Goal: Connect with others: Connect with other users

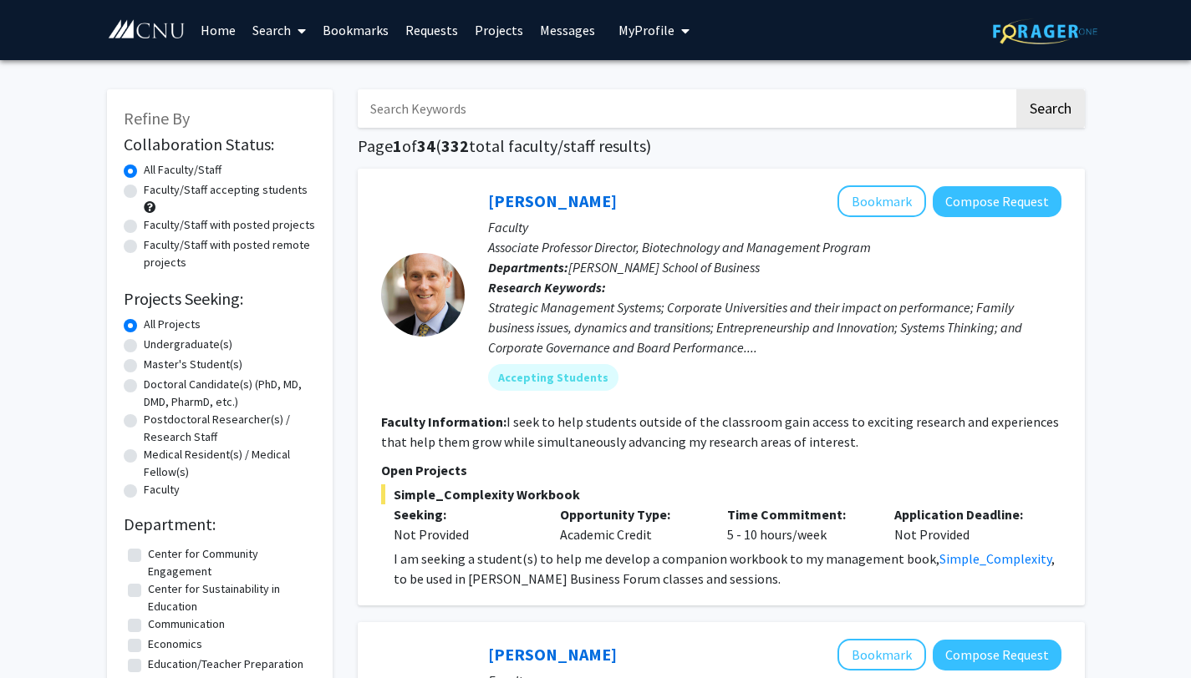
click at [144, 192] on label "Faculty/Staff accepting students" at bounding box center [226, 190] width 164 height 18
click at [144, 192] on input "Faculty/Staff accepting students" at bounding box center [149, 186] width 11 height 11
radio input "true"
click at [144, 346] on label "Undergraduate(s)" at bounding box center [188, 345] width 89 height 18
click at [144, 346] on input "Undergraduate(s)" at bounding box center [149, 341] width 11 height 11
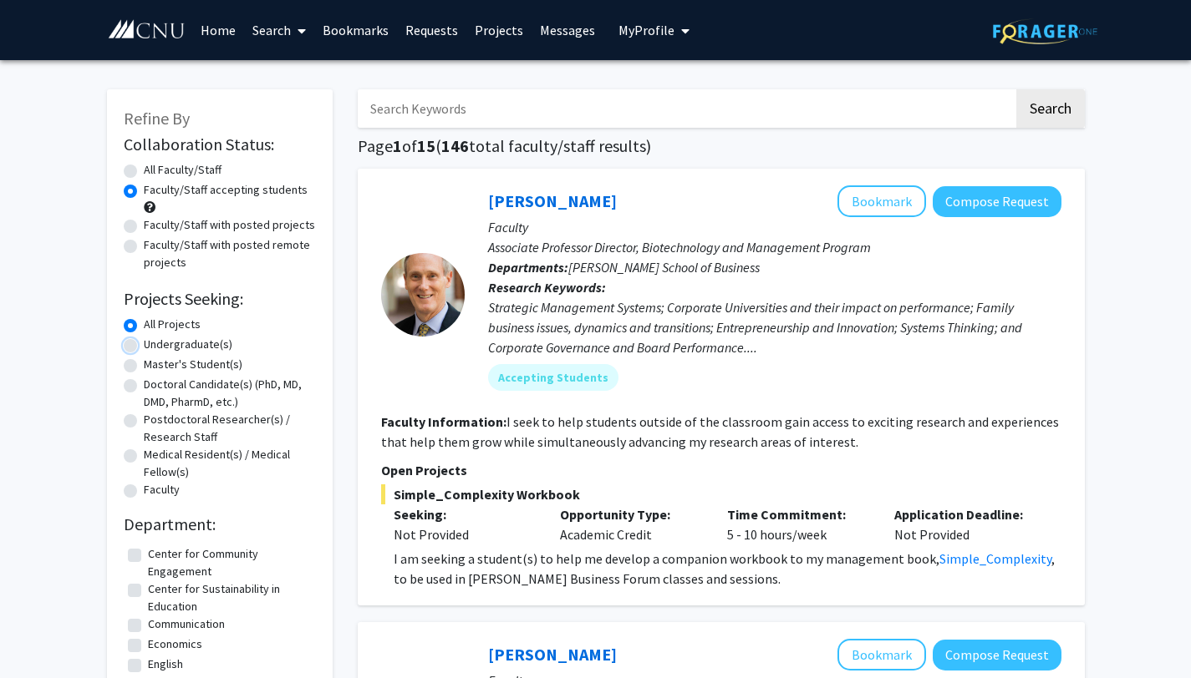
radio input "true"
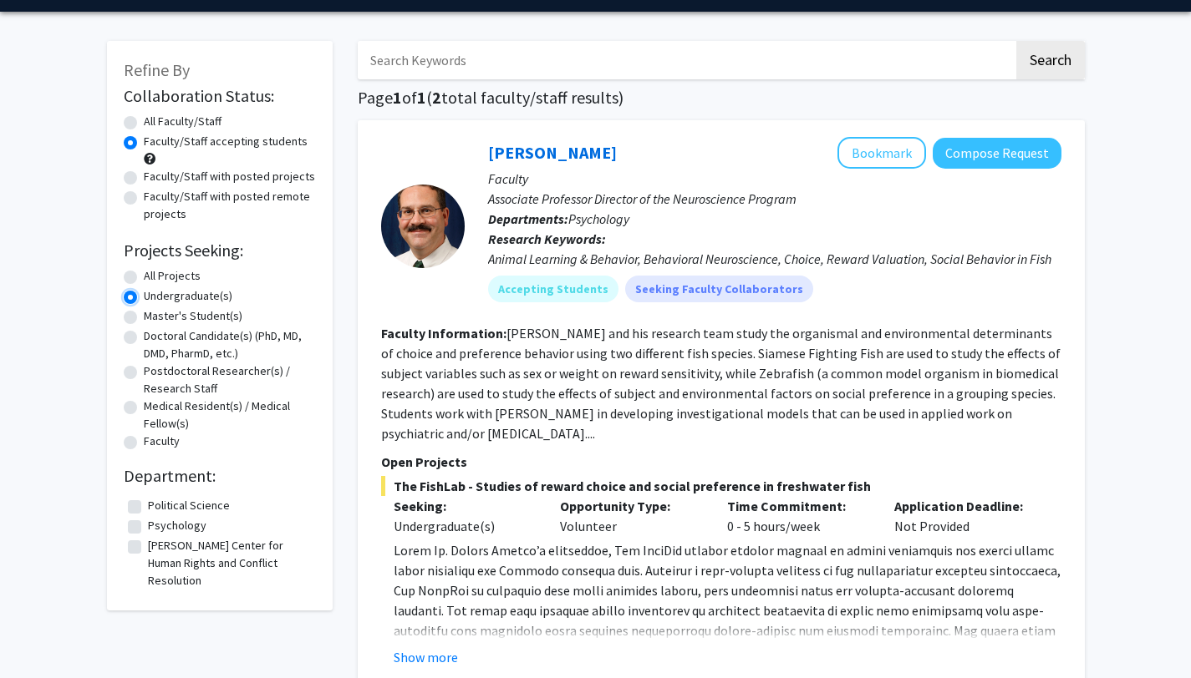
scroll to position [45, 0]
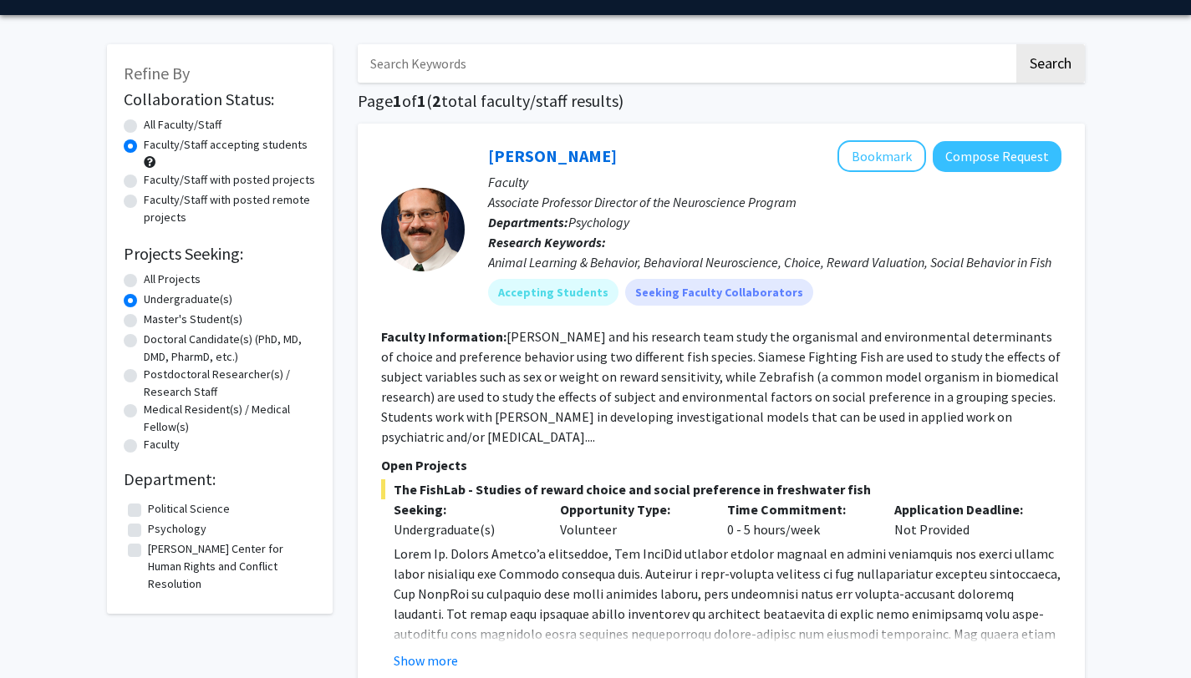
click at [148, 530] on label "Psychology" at bounding box center [177, 530] width 58 height 18
click at [148, 530] on input "Psychology" at bounding box center [153, 526] width 11 height 11
checkbox input "true"
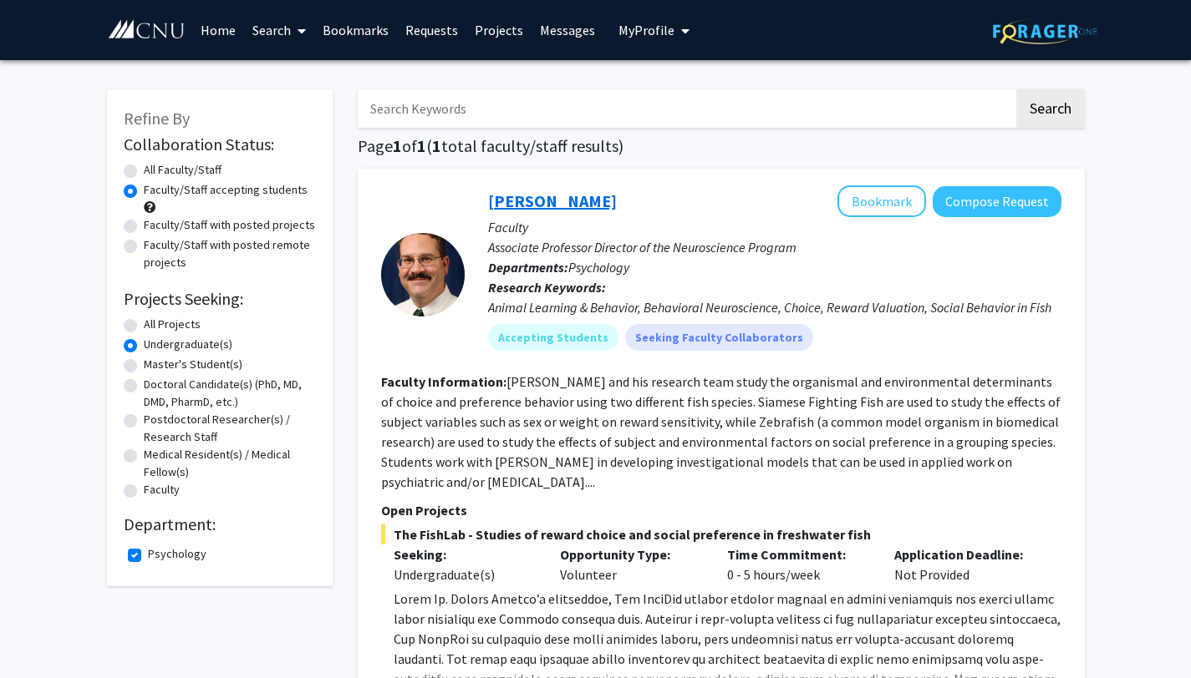
click at [525, 199] on link "[PERSON_NAME]" at bounding box center [552, 201] width 129 height 21
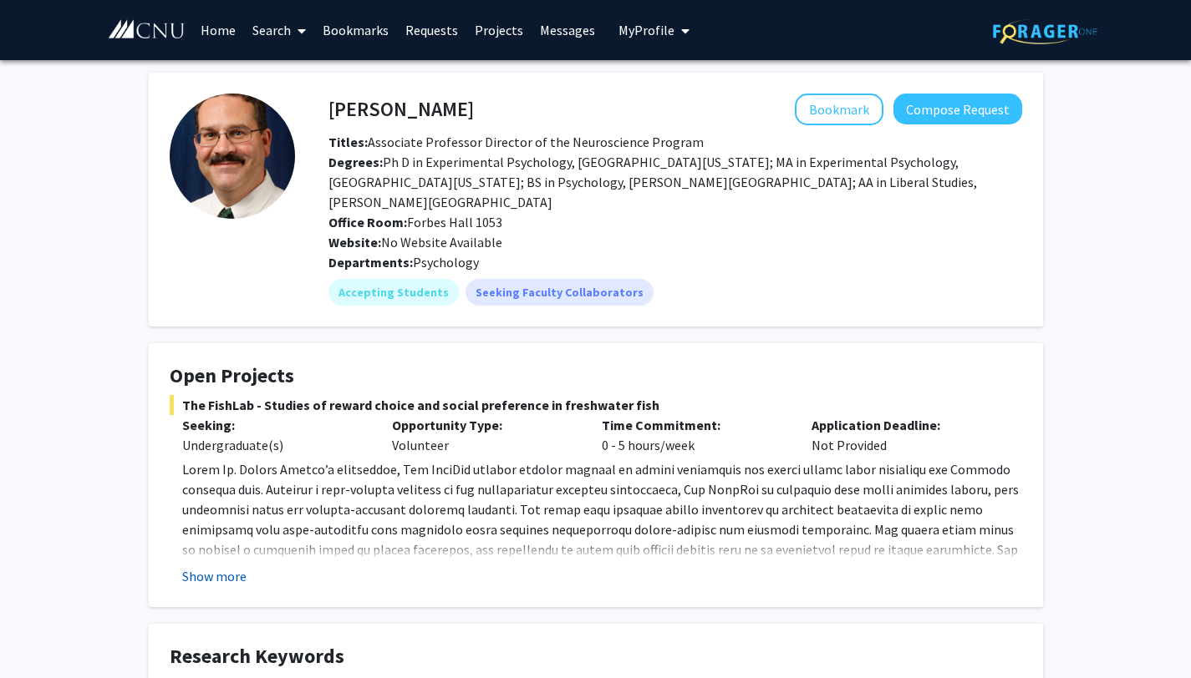
click at [196, 567] on button "Show more" at bounding box center [214, 577] width 64 height 20
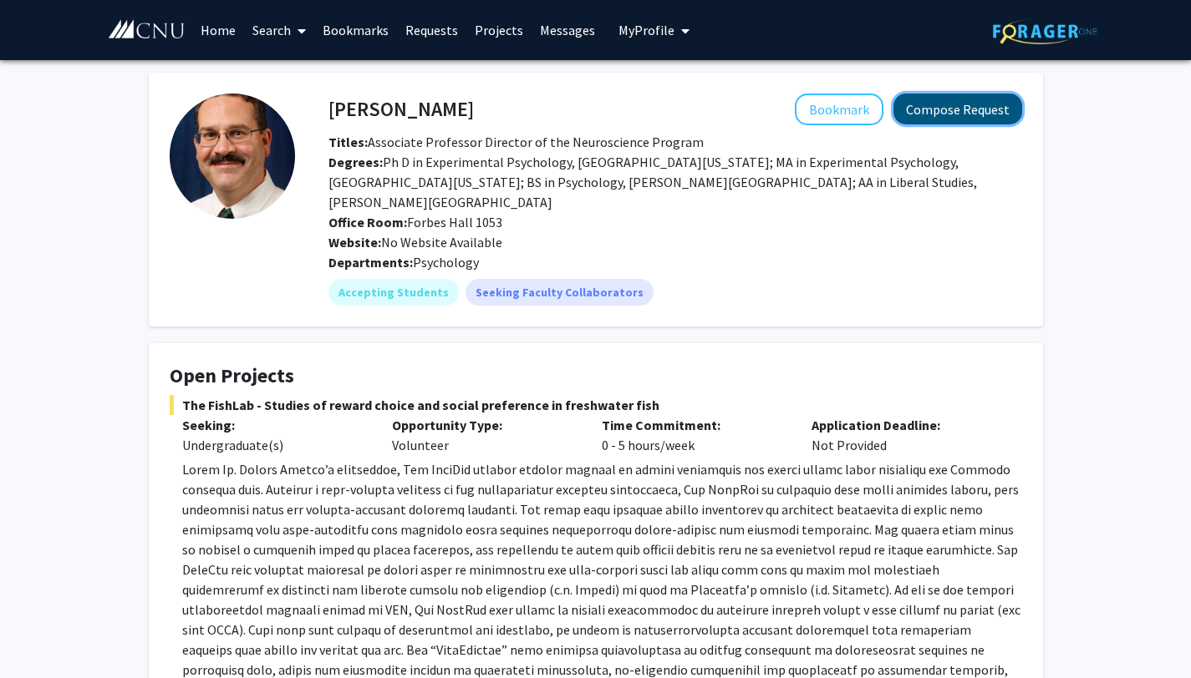
click at [917, 114] on button "Compose Request" at bounding box center [957, 109] width 129 height 31
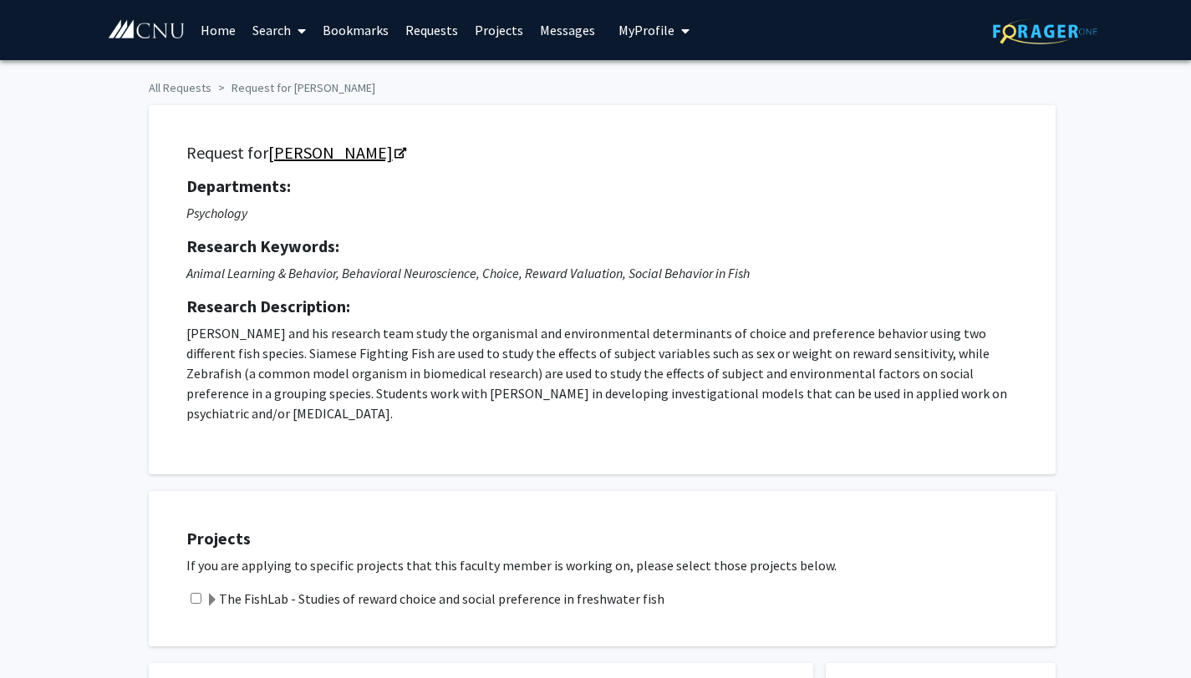
click at [343, 154] on link "[PERSON_NAME]" at bounding box center [336, 152] width 136 height 21
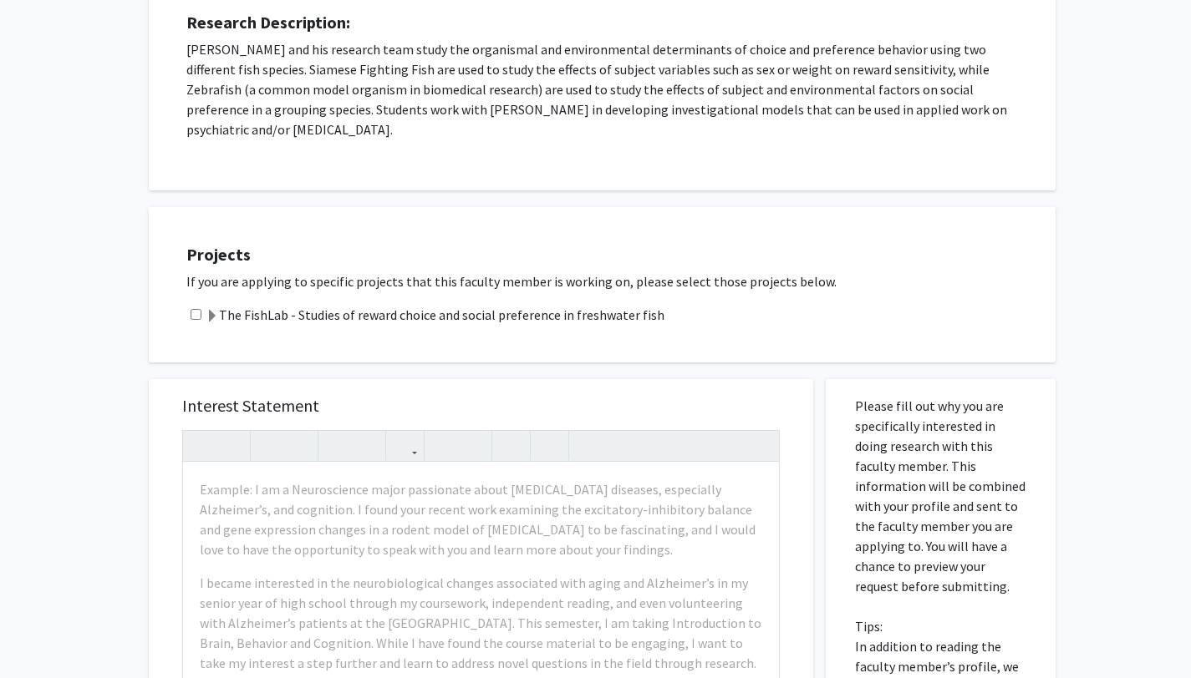
scroll to position [301, 0]
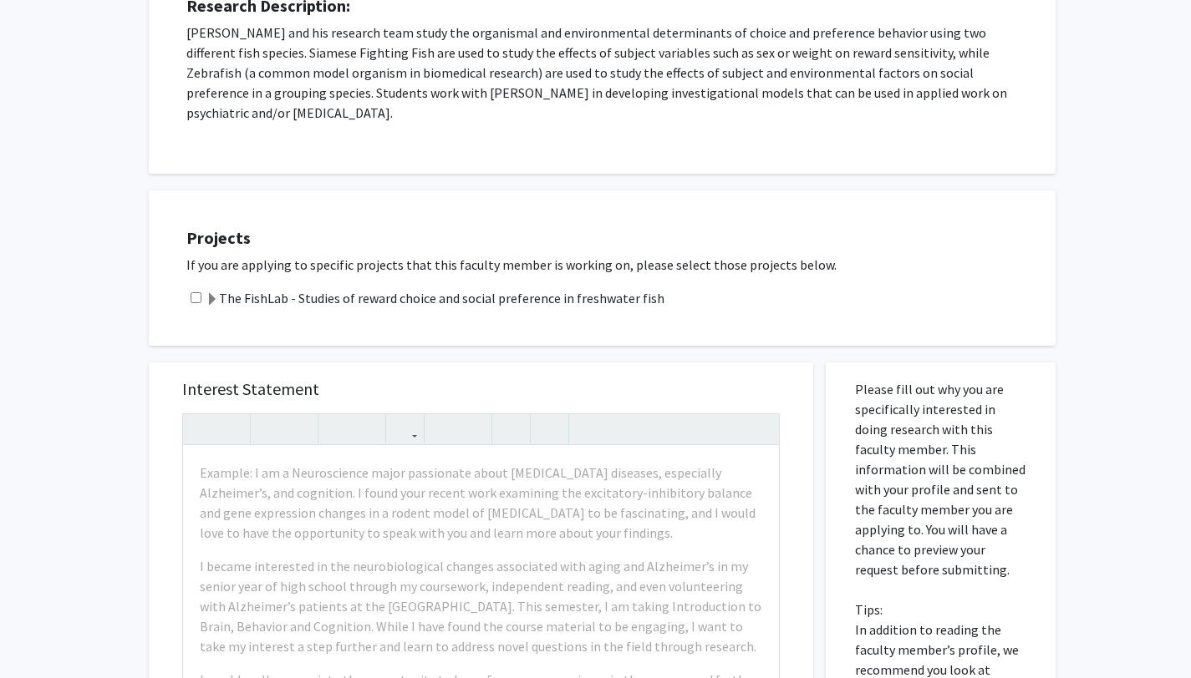
click at [216, 300] on span at bounding box center [212, 299] width 13 height 13
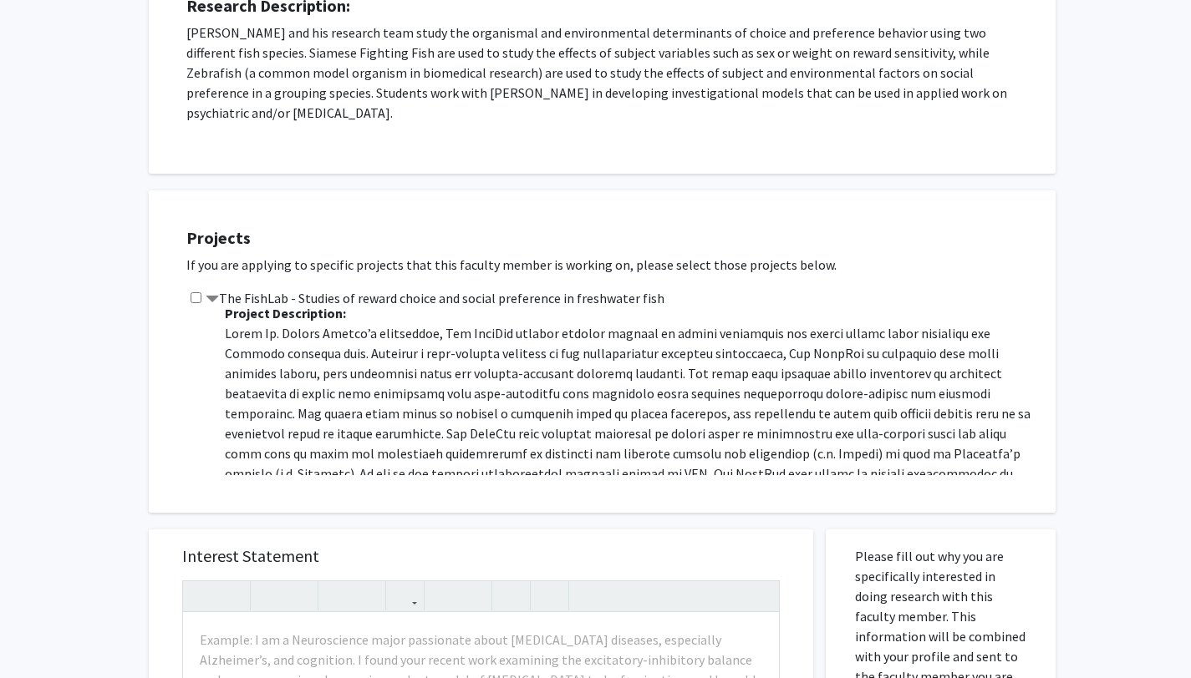
scroll to position [0, 0]
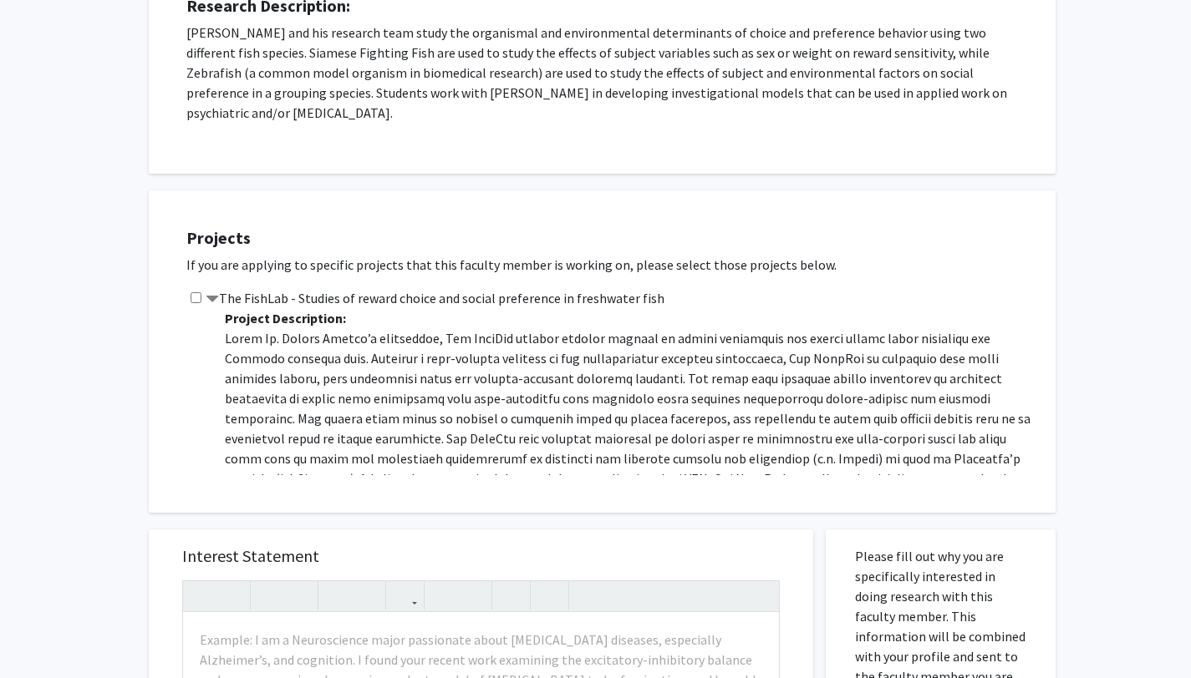
click at [215, 297] on span at bounding box center [212, 299] width 13 height 13
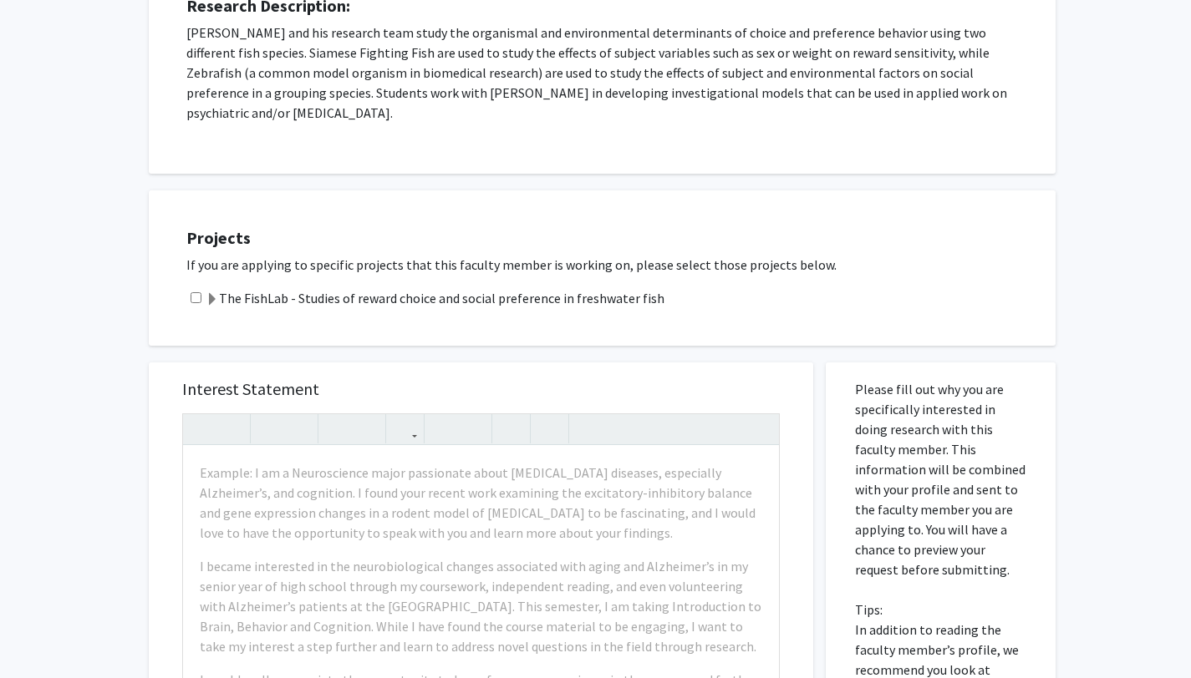
click at [194, 298] on input "checkbox" at bounding box center [196, 297] width 11 height 11
checkbox input "true"
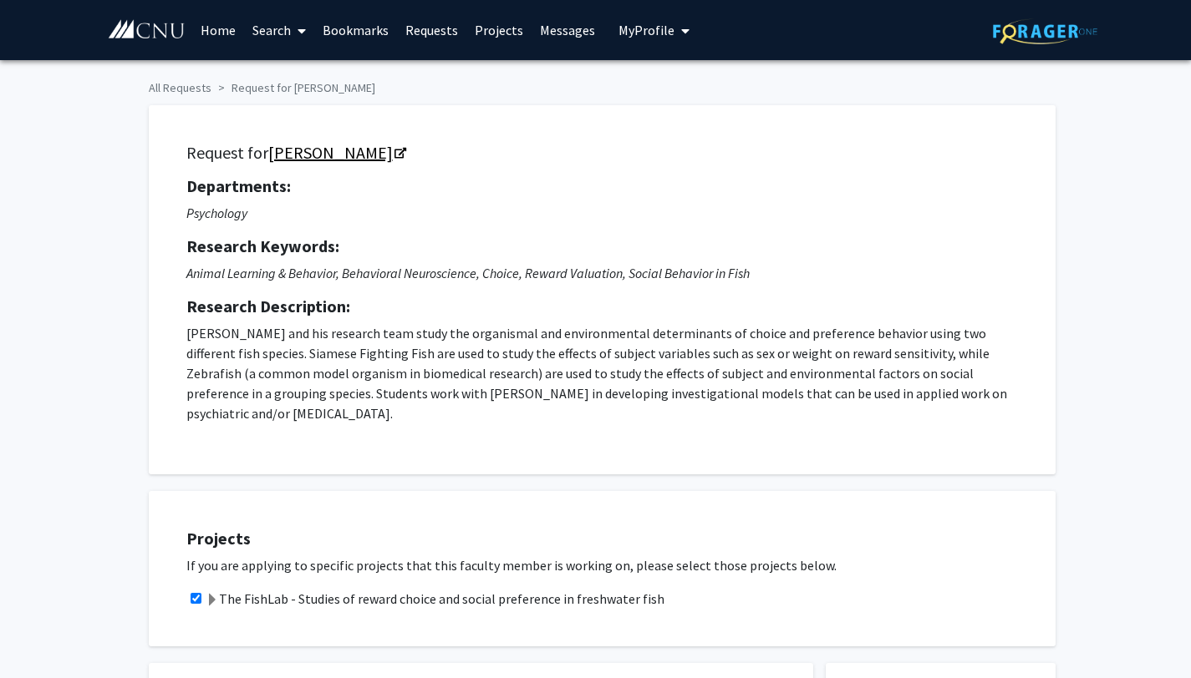
click at [281, 156] on link "[PERSON_NAME]" at bounding box center [336, 152] width 136 height 21
